Goal: Task Accomplishment & Management: Complete application form

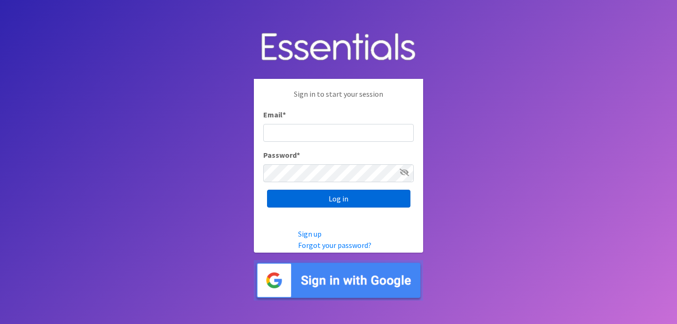
type input "[EMAIL_ADDRESS][DOMAIN_NAME]"
click at [307, 203] on input "Log in" at bounding box center [338, 199] width 143 height 18
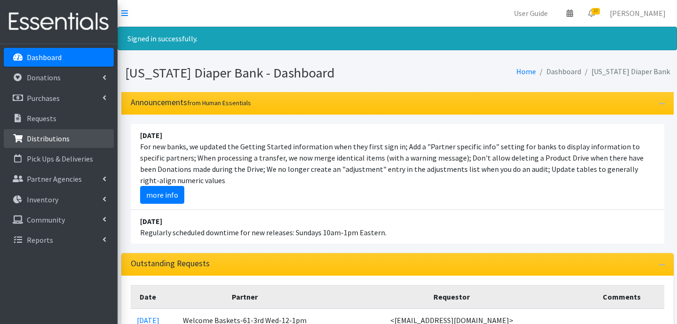
click at [45, 137] on p "Distributions" at bounding box center [48, 138] width 43 height 9
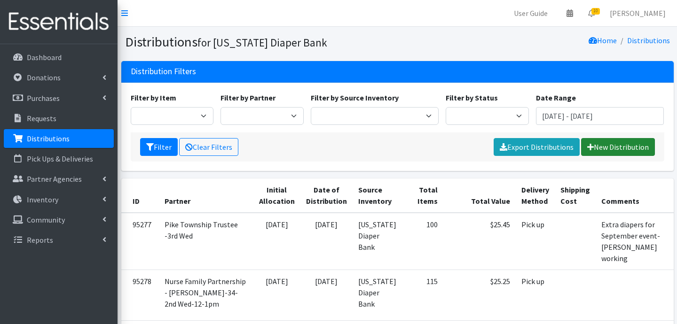
click at [637, 151] on link "New Distribution" at bounding box center [618, 147] width 74 height 18
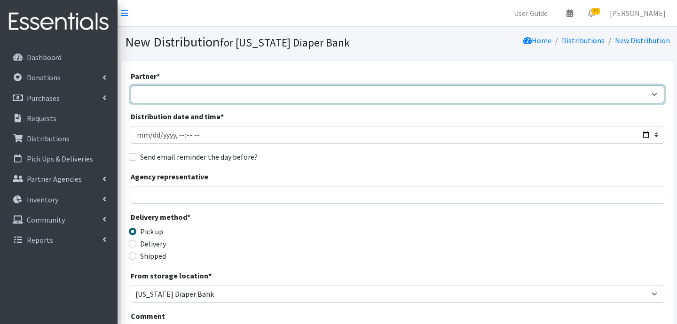
click at [253, 96] on select "ARC [PERSON_NAME] and [GEOGRAPHIC_DATA] [GEOGRAPHIC_DATA] Babies Basic Needs No…" at bounding box center [397, 95] width 533 height 18
select select "5004"
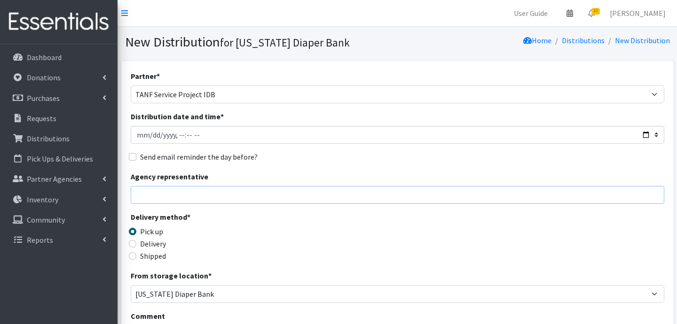
click at [190, 199] on input "Agency representative" at bounding box center [397, 195] width 533 height 18
type input "[PERSON_NAME]"
click at [132, 247] on input "Delivery" at bounding box center [133, 244] width 8 height 8
radio input "true"
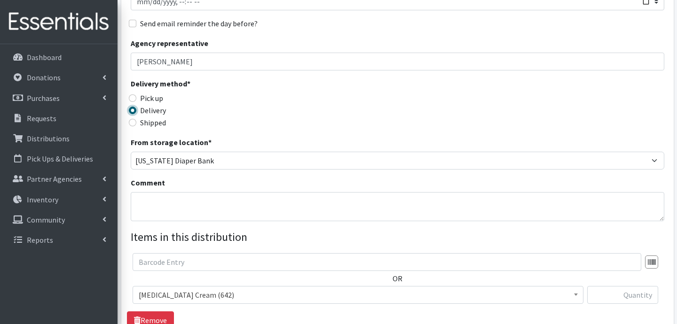
scroll to position [147, 0]
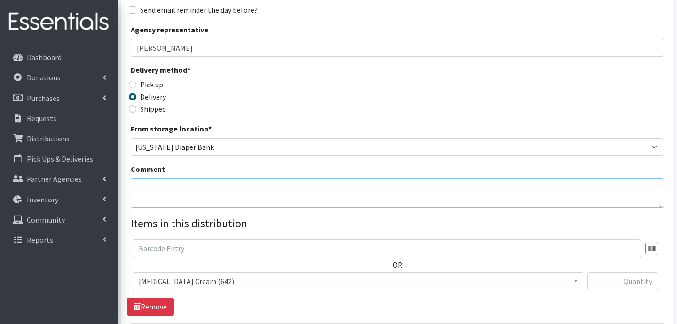
click at [223, 190] on textarea "Comment" at bounding box center [397, 193] width 533 height 29
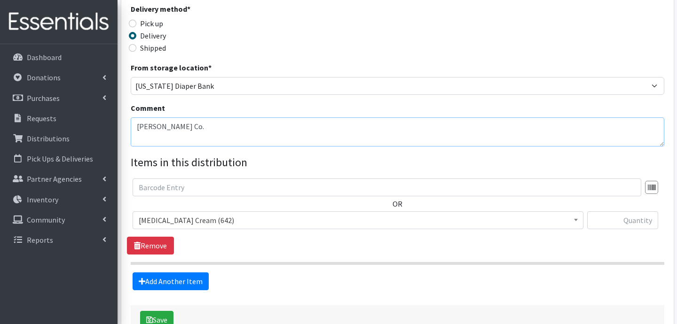
scroll to position [211, 0]
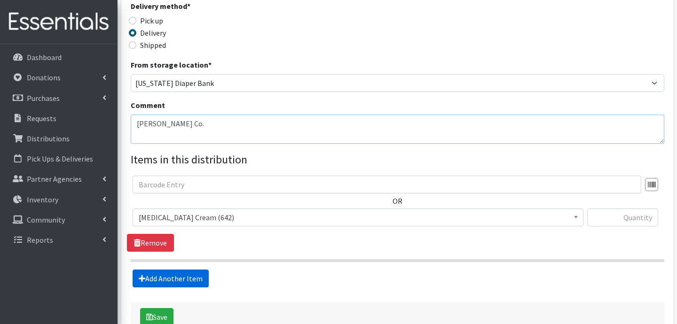
type textarea "[PERSON_NAME] Co."
click at [185, 280] on link "Add Another Item" at bounding box center [171, 279] width 76 height 18
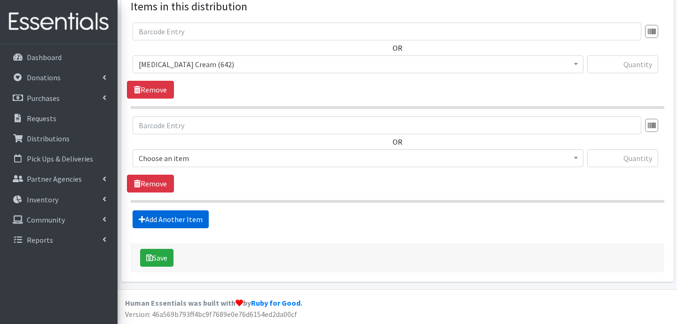
click at [185, 215] on link "Add Another Item" at bounding box center [171, 220] width 76 height 18
click at [198, 212] on link "Add Another Item" at bounding box center [171, 220] width 76 height 18
click at [198, 213] on link "Add Another Item" at bounding box center [171, 220] width 76 height 18
click at [202, 220] on link "Add Another Item" at bounding box center [171, 220] width 76 height 18
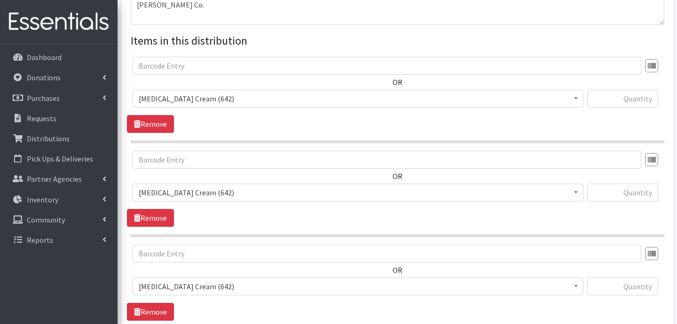
scroll to position [314, 0]
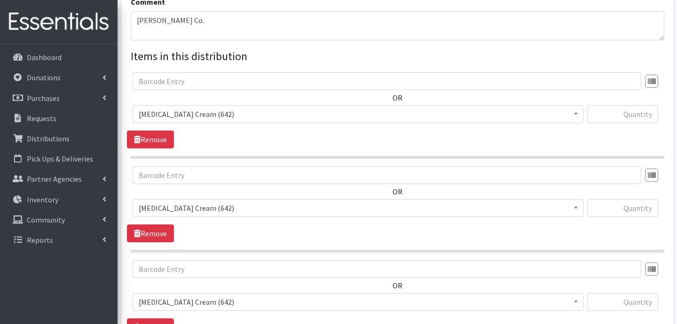
click at [268, 114] on span "[MEDICAL_DATA] Cream (642)" at bounding box center [358, 114] width 439 height 13
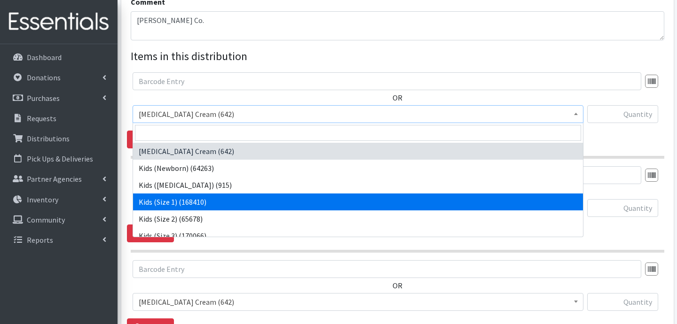
select select "3401"
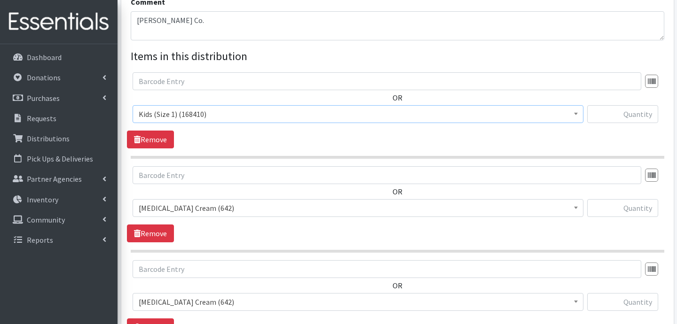
click at [237, 204] on span "[MEDICAL_DATA] Cream (642)" at bounding box center [358, 208] width 439 height 13
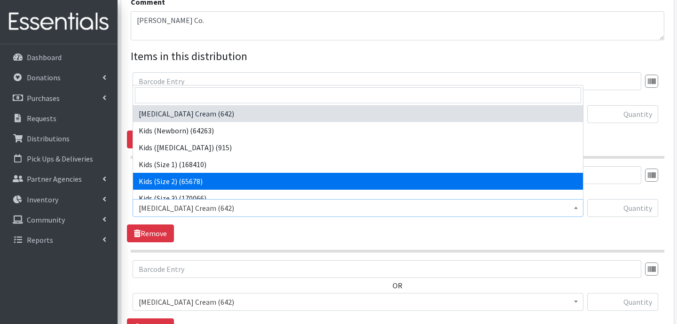
select select "3420"
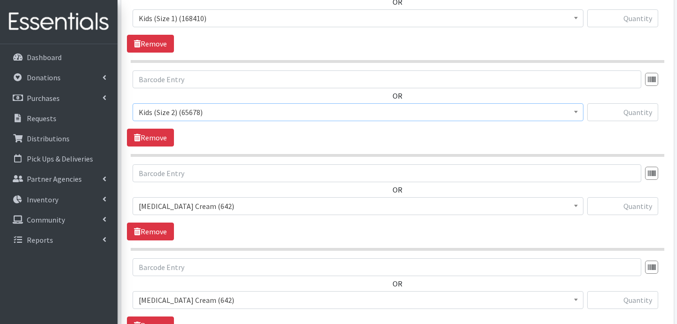
scroll to position [411, 0]
click at [212, 209] on span "[MEDICAL_DATA] Cream (642)" at bounding box center [358, 205] width 439 height 13
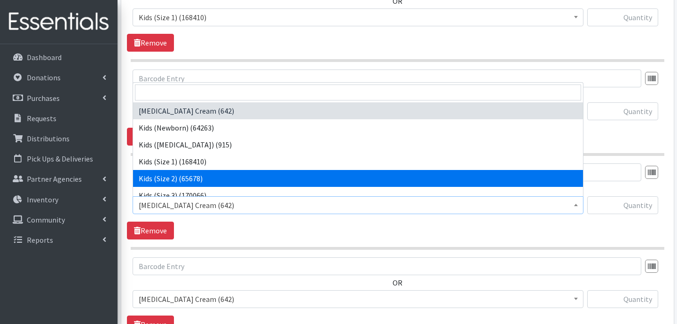
scroll to position [32, 0]
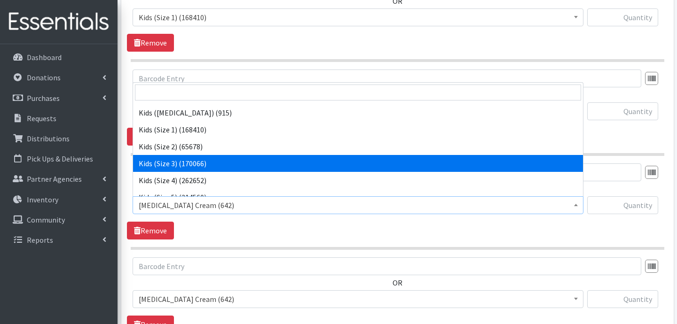
select select "3393"
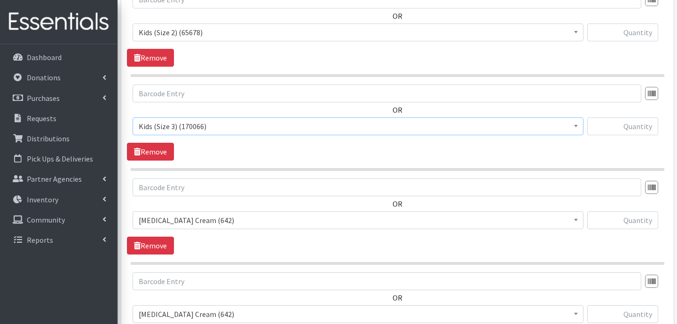
scroll to position [498, 0]
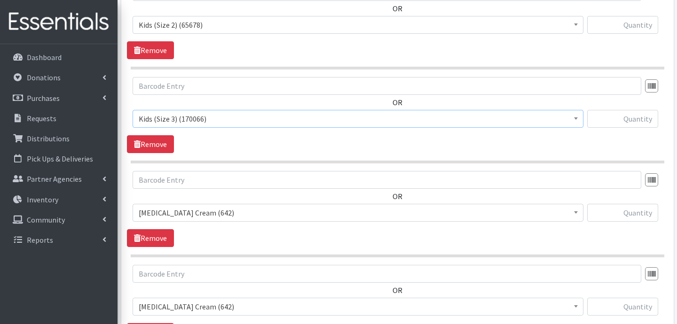
click at [224, 212] on span "[MEDICAL_DATA] Cream (642)" at bounding box center [358, 212] width 439 height 13
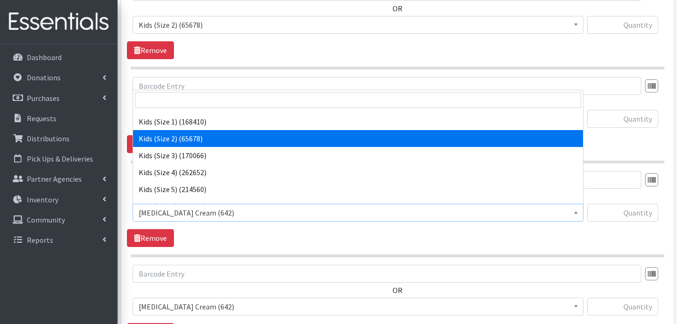
scroll to position [57, 0]
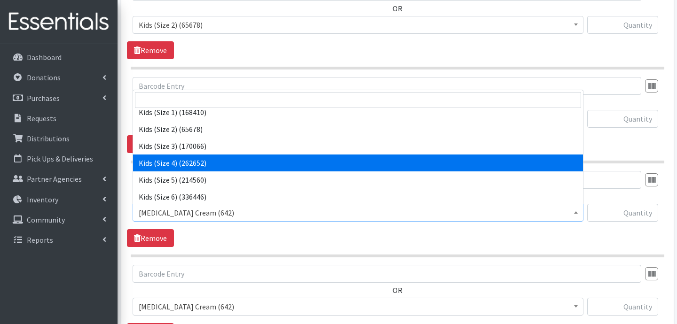
select select "3394"
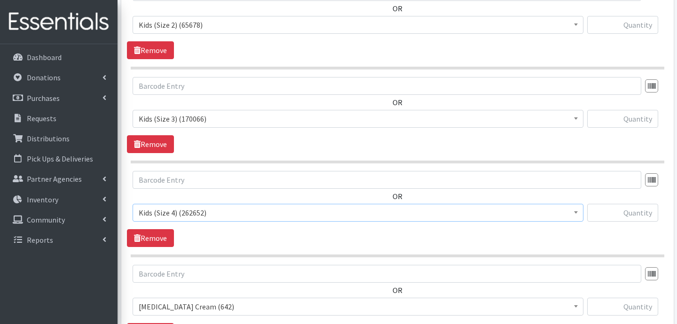
scroll to position [556, 0]
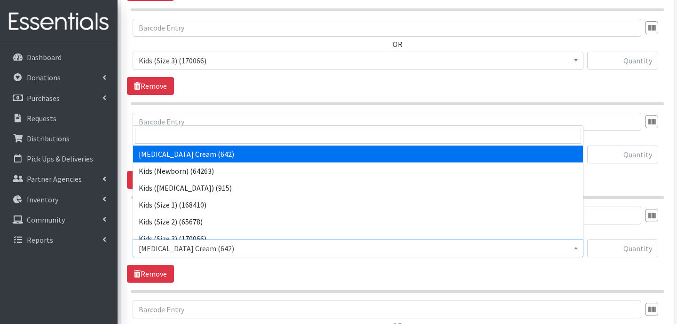
click at [204, 244] on span "[MEDICAL_DATA] Cream (642)" at bounding box center [358, 248] width 439 height 13
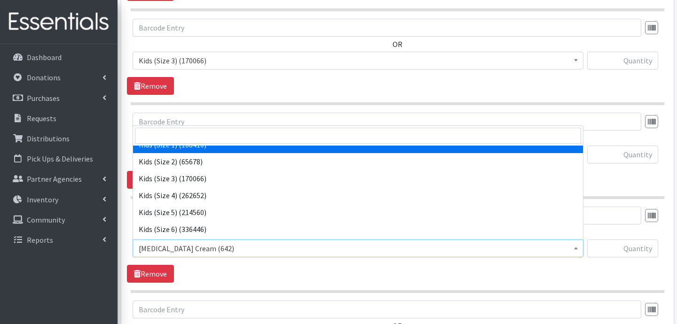
scroll to position [60, 0]
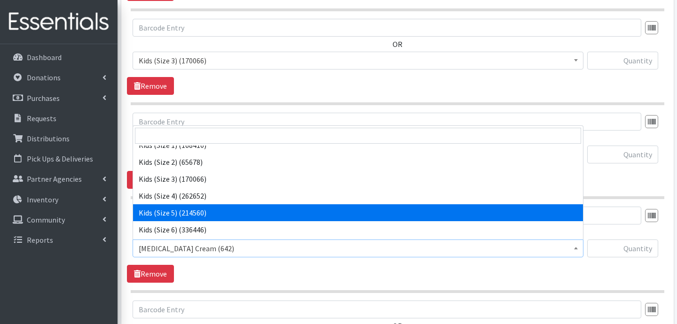
select select "3407"
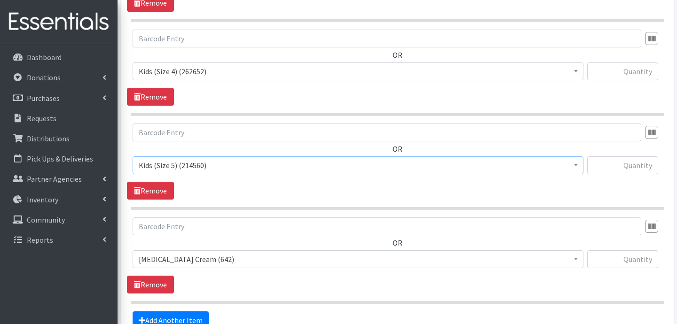
scroll to position [676, 0]
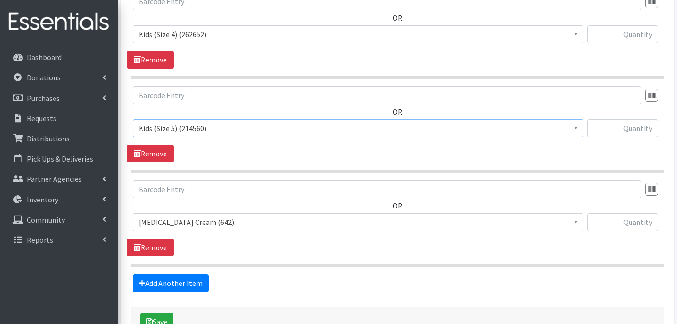
click at [217, 217] on span "[MEDICAL_DATA] Cream (642)" at bounding box center [358, 222] width 439 height 13
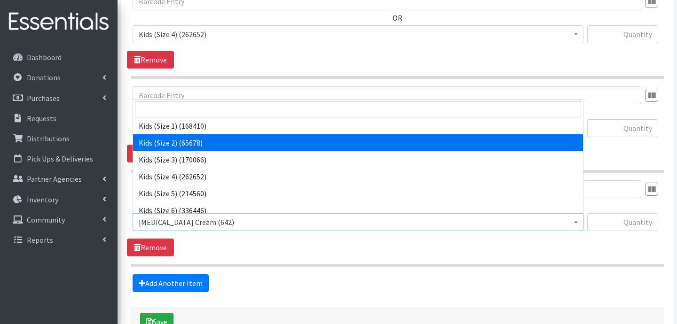
scroll to position [74, 0]
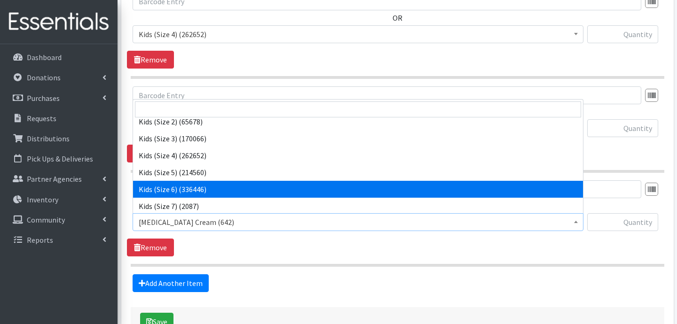
select select "3419"
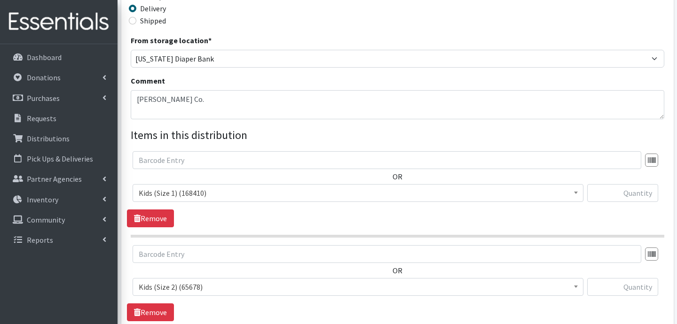
scroll to position [212, 0]
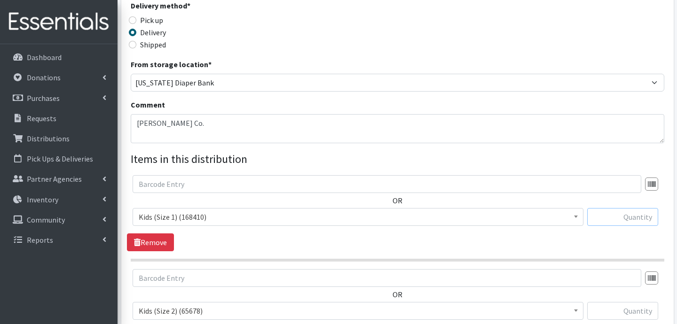
click at [637, 223] on input "text" at bounding box center [622, 217] width 71 height 18
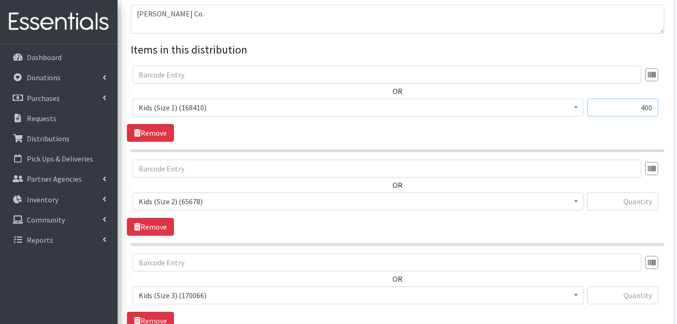
scroll to position [322, 0]
type input "400"
click at [618, 203] on input "text" at bounding box center [622, 201] width 71 height 18
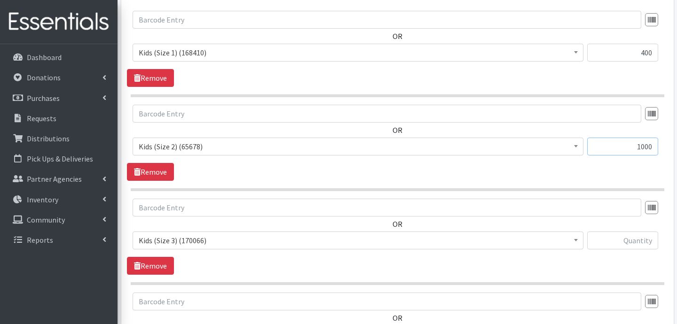
scroll to position [383, 0]
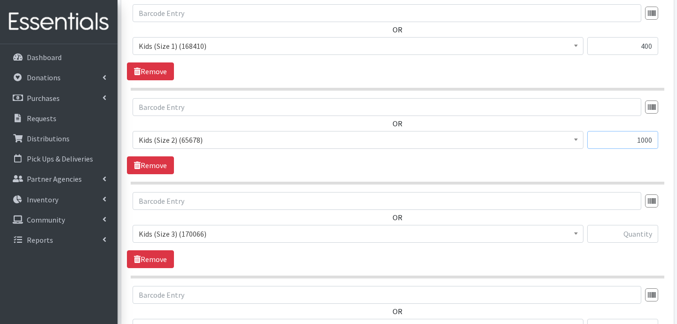
type input "1000"
click at [641, 233] on input "text" at bounding box center [622, 234] width 71 height 18
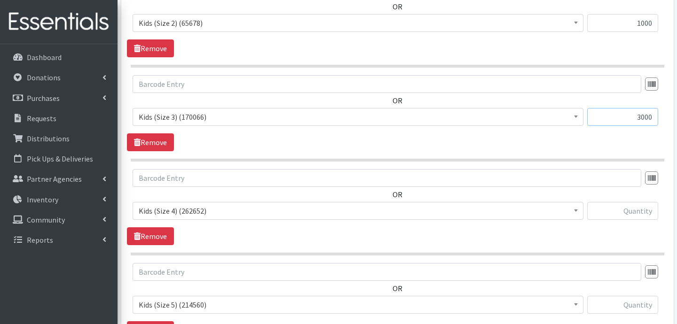
scroll to position [501, 0]
type input "3000"
click at [623, 217] on input "text" at bounding box center [622, 210] width 71 height 18
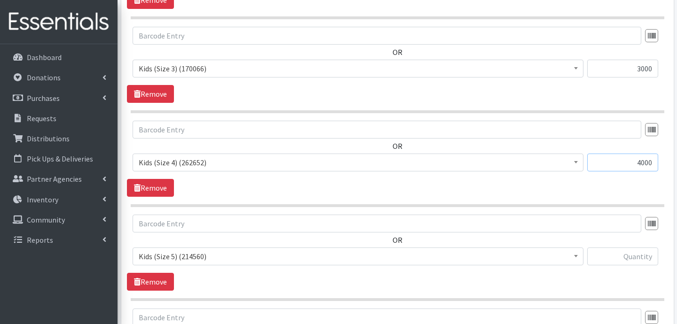
scroll to position [551, 0]
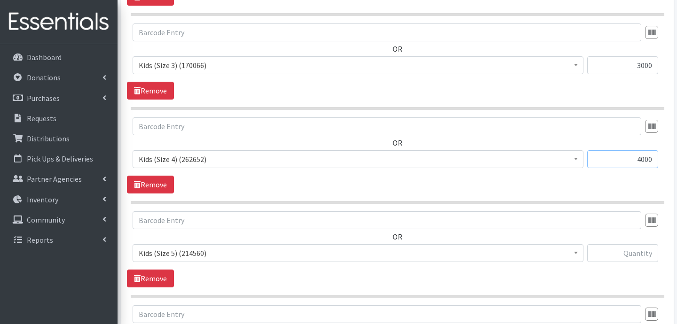
type input "4000"
click at [626, 250] on input "text" at bounding box center [622, 253] width 71 height 18
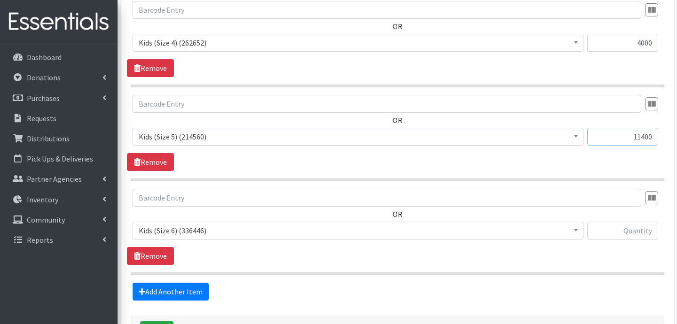
scroll to position [680, 0]
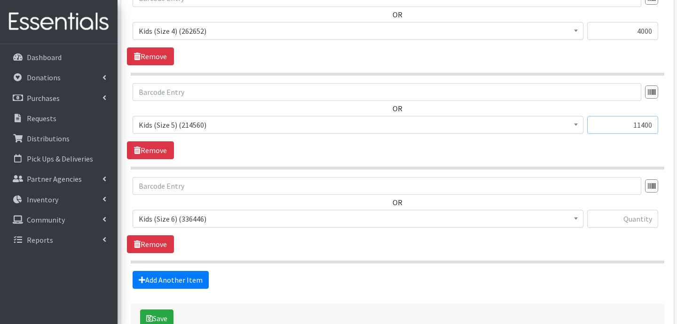
type input "11400"
click at [620, 219] on input "text" at bounding box center [622, 219] width 71 height 18
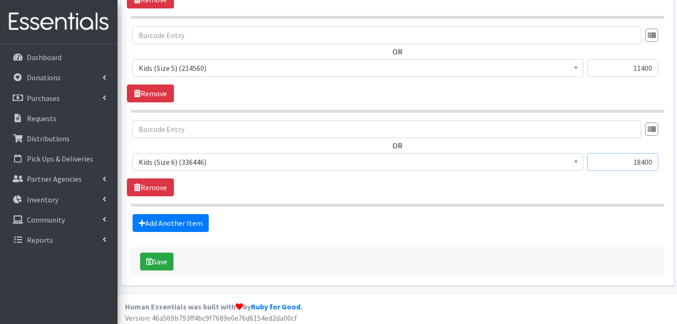
scroll to position [740, 0]
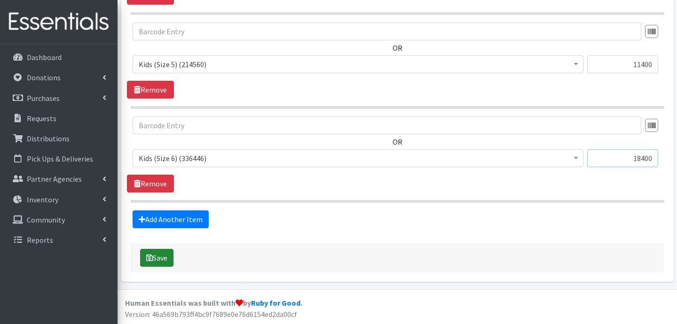
type input "18400"
click at [169, 261] on button "Save" at bounding box center [156, 258] width 33 height 18
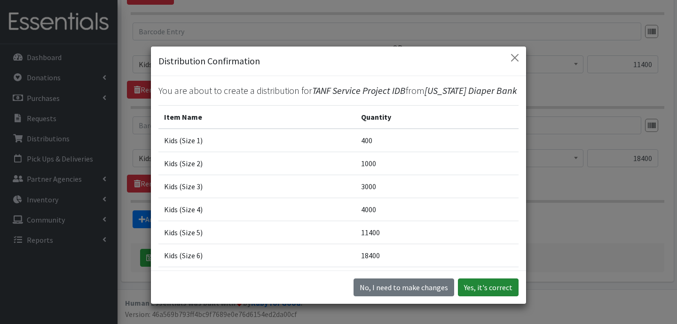
click at [477, 286] on button "Yes, it's correct" at bounding box center [488, 288] width 61 height 18
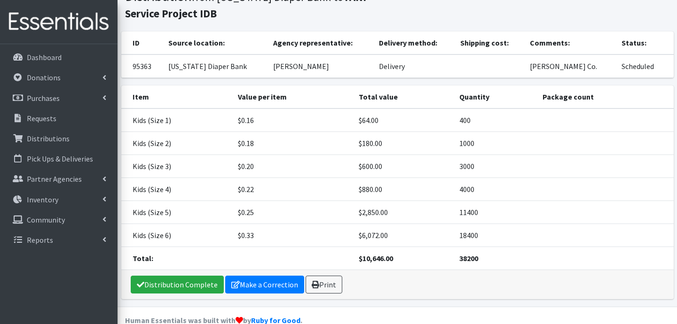
scroll to position [91, 0]
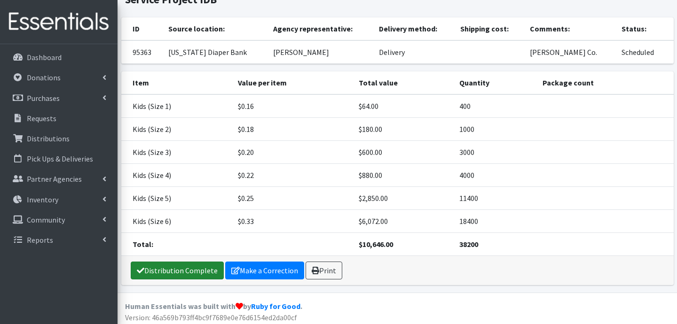
click at [193, 274] on link "Distribution Complete" at bounding box center [177, 271] width 93 height 18
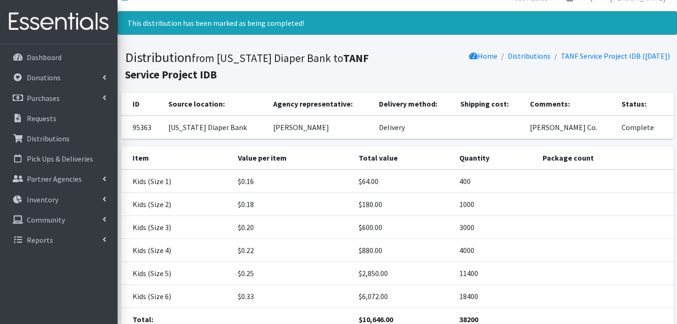
scroll to position [0, 0]
